Goal: Find specific page/section: Find specific page/section

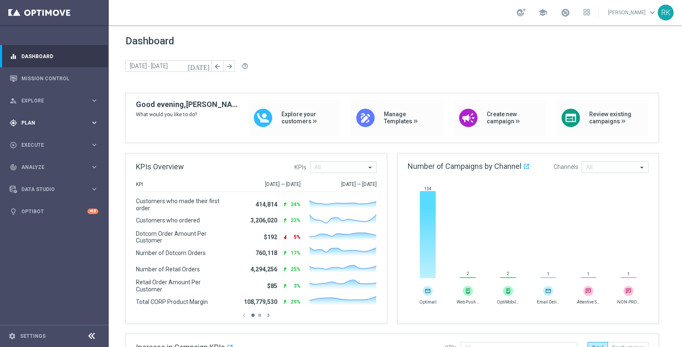
click at [28, 123] on span "Plan" at bounding box center [55, 122] width 69 height 5
click at [33, 164] on span "Templates" at bounding box center [52, 165] width 60 height 5
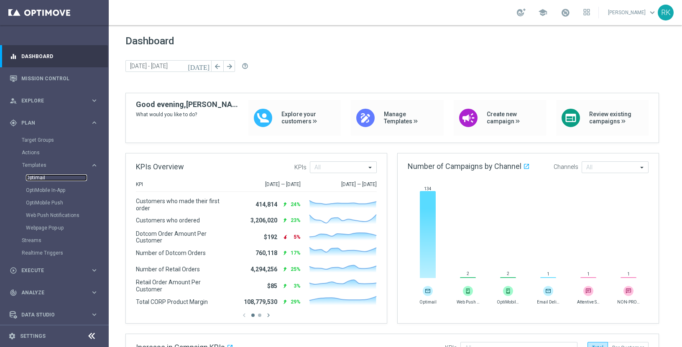
click at [34, 177] on link "Optimail" at bounding box center [56, 177] width 61 height 7
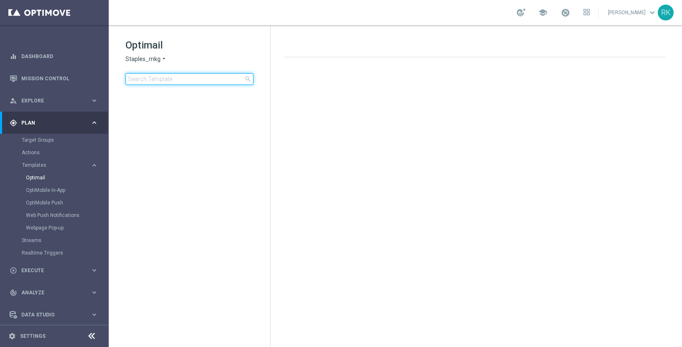
click at [174, 79] on input at bounding box center [189, 79] width 128 height 12
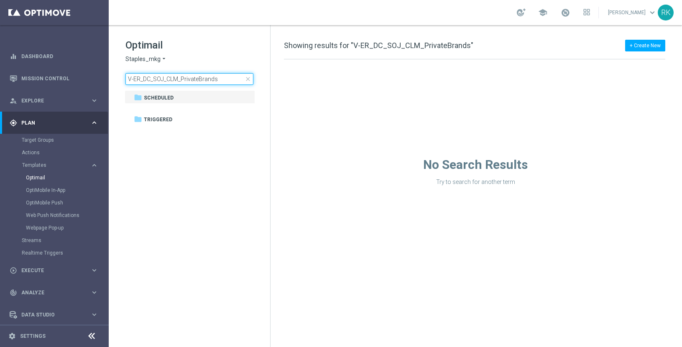
type input "V-ER_DC_SOJ_CLM_PrivateBrands"
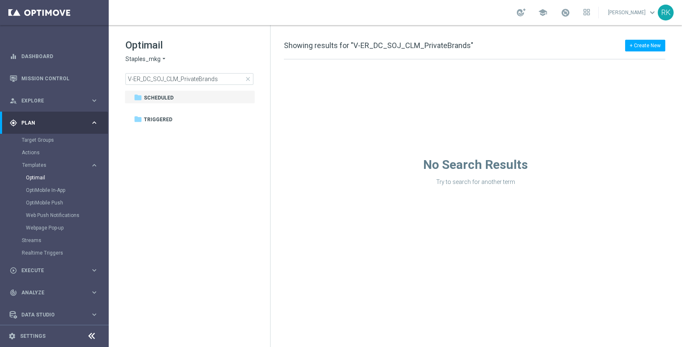
click at [47, 143] on div "Target Groups" at bounding box center [65, 140] width 86 height 13
click at [41, 141] on link "Target Groups" at bounding box center [54, 140] width 65 height 7
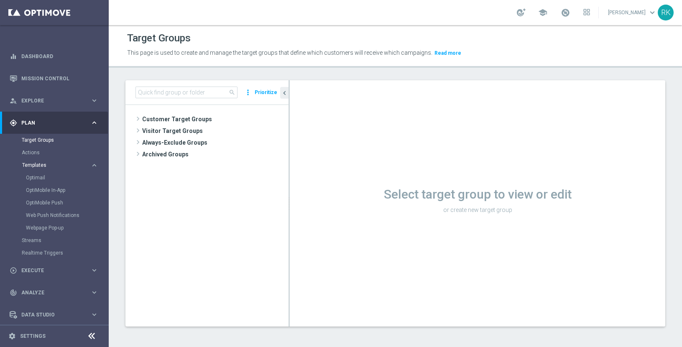
click at [33, 166] on span "Templates" at bounding box center [52, 165] width 60 height 5
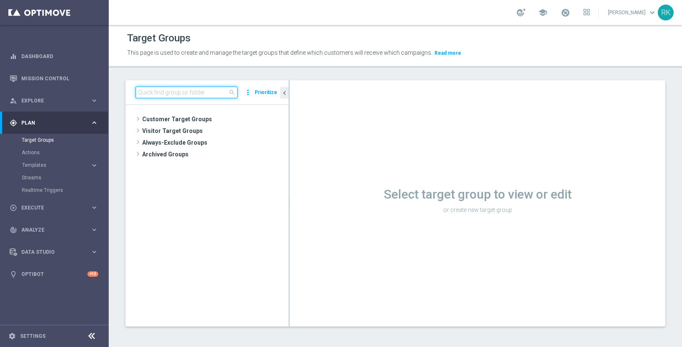
click at [156, 95] on input at bounding box center [186, 93] width 102 height 12
click at [39, 168] on button "Templates keyboard_arrow_right" at bounding box center [60, 165] width 77 height 7
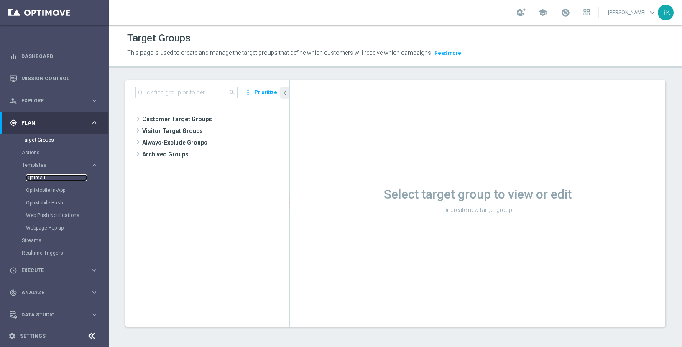
click at [36, 177] on link "Optimail" at bounding box center [56, 177] width 61 height 7
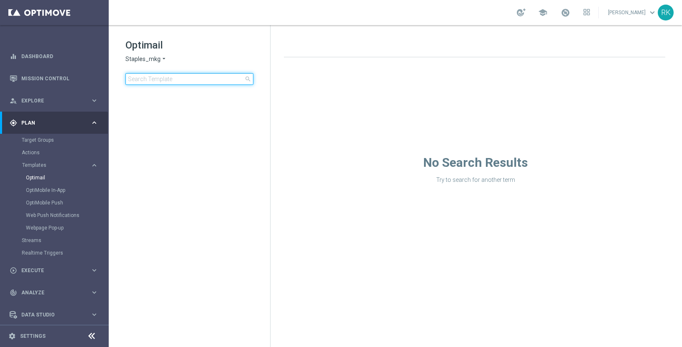
click at [157, 81] on input at bounding box center [189, 79] width 128 height 12
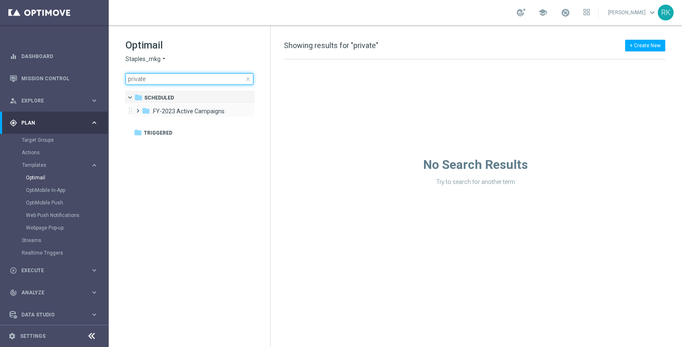
type input "private"
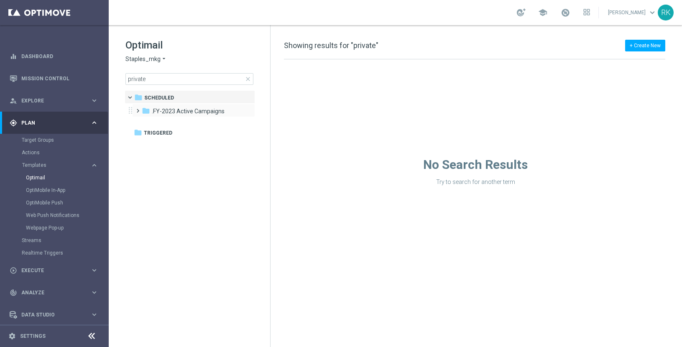
click at [135, 109] on span at bounding box center [136, 106] width 4 height 3
click at [144, 122] on span at bounding box center [145, 120] width 4 height 3
click at [179, 137] on span "06-Jun-C23" at bounding box center [183, 138] width 31 height 8
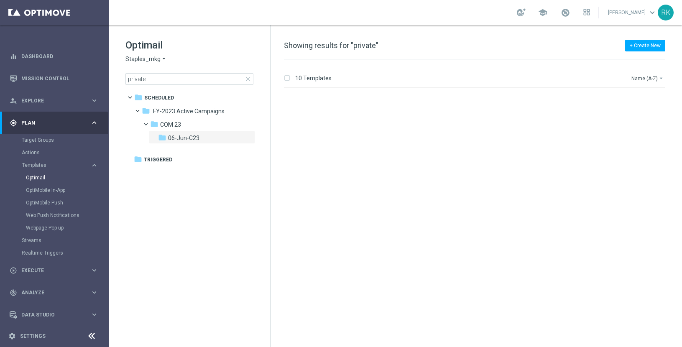
scroll to position [26, 0]
